Goal: Find specific page/section: Find specific page/section

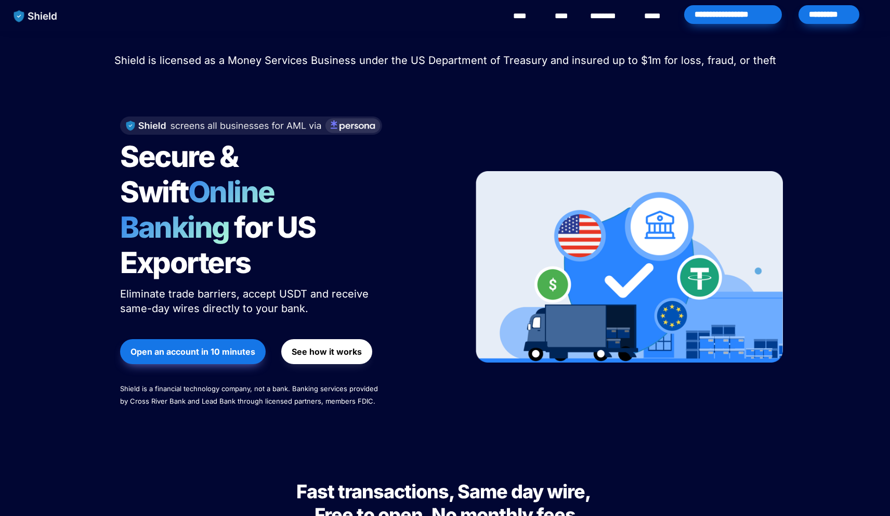
click at [836, 12] on div "*********" at bounding box center [829, 14] width 61 height 19
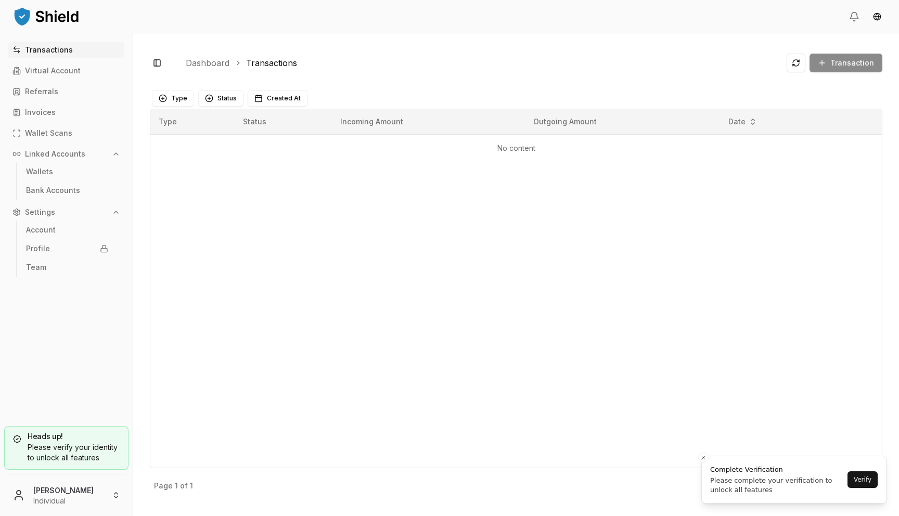
click at [60, 515] on div "Heads up! Please verify your identity to unlock all features Jose Rojas Individ…" at bounding box center [66, 469] width 133 height 94
click at [63, 499] on html "Transactions Virtual Account Referrals Invoices Wallet Scans Linked Accounts Wa…" at bounding box center [449, 258] width 899 height 516
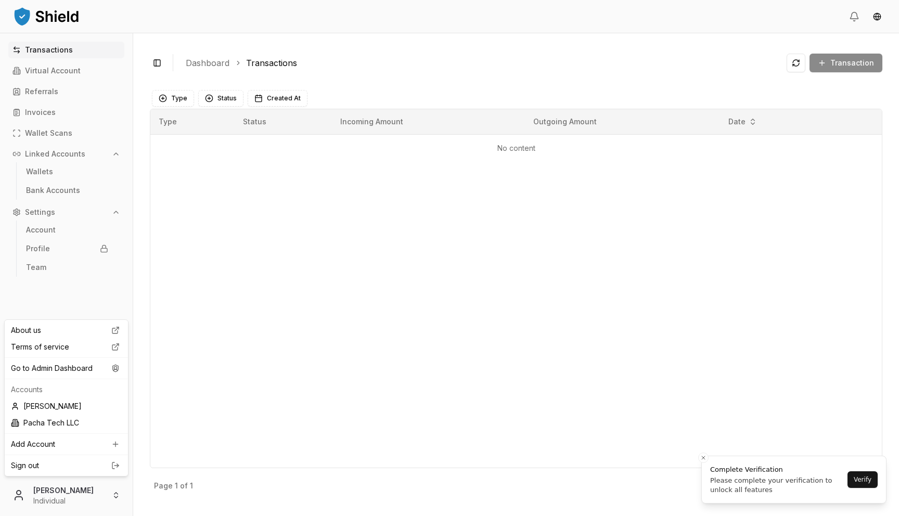
click at [100, 377] on div "About us Terms of service Go to Admin Dashboard Accounts Jose Rojas Pacha Tech …" at bounding box center [66, 397] width 124 height 157
click at [100, 372] on div "Go to Admin Dashboard" at bounding box center [66, 368] width 119 height 17
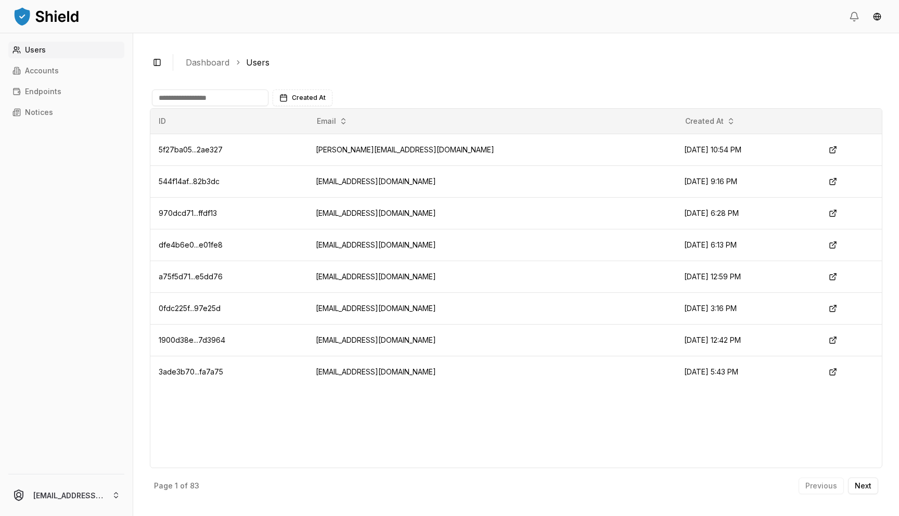
click at [46, 472] on div "bookjoserojas@gmail.com" at bounding box center [66, 493] width 133 height 46
click at [41, 491] on html "Users Accounts Endpoints Notices bookjoserojas@gmail.com Toggle Sidebar Dashboa…" at bounding box center [449, 258] width 899 height 516
click at [76, 71] on html "Users Accounts Endpoints Notices bookjoserojas@gmail.com Toggle Sidebar Dashboa…" at bounding box center [449, 258] width 899 height 516
click at [99, 73] on link "Accounts" at bounding box center [66, 70] width 116 height 17
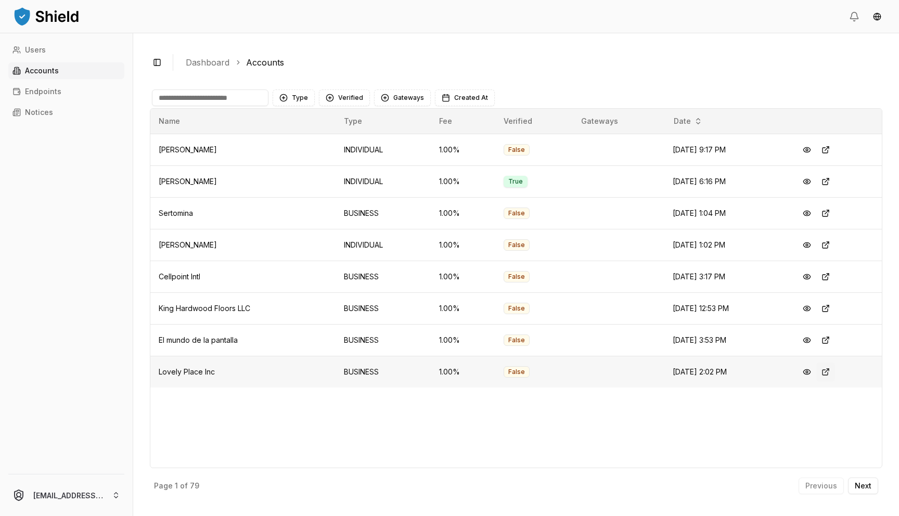
click at [834, 372] on button at bounding box center [825, 372] width 19 height 19
click at [835, 346] on button at bounding box center [825, 340] width 19 height 19
